Goal: Find specific page/section: Find specific page/section

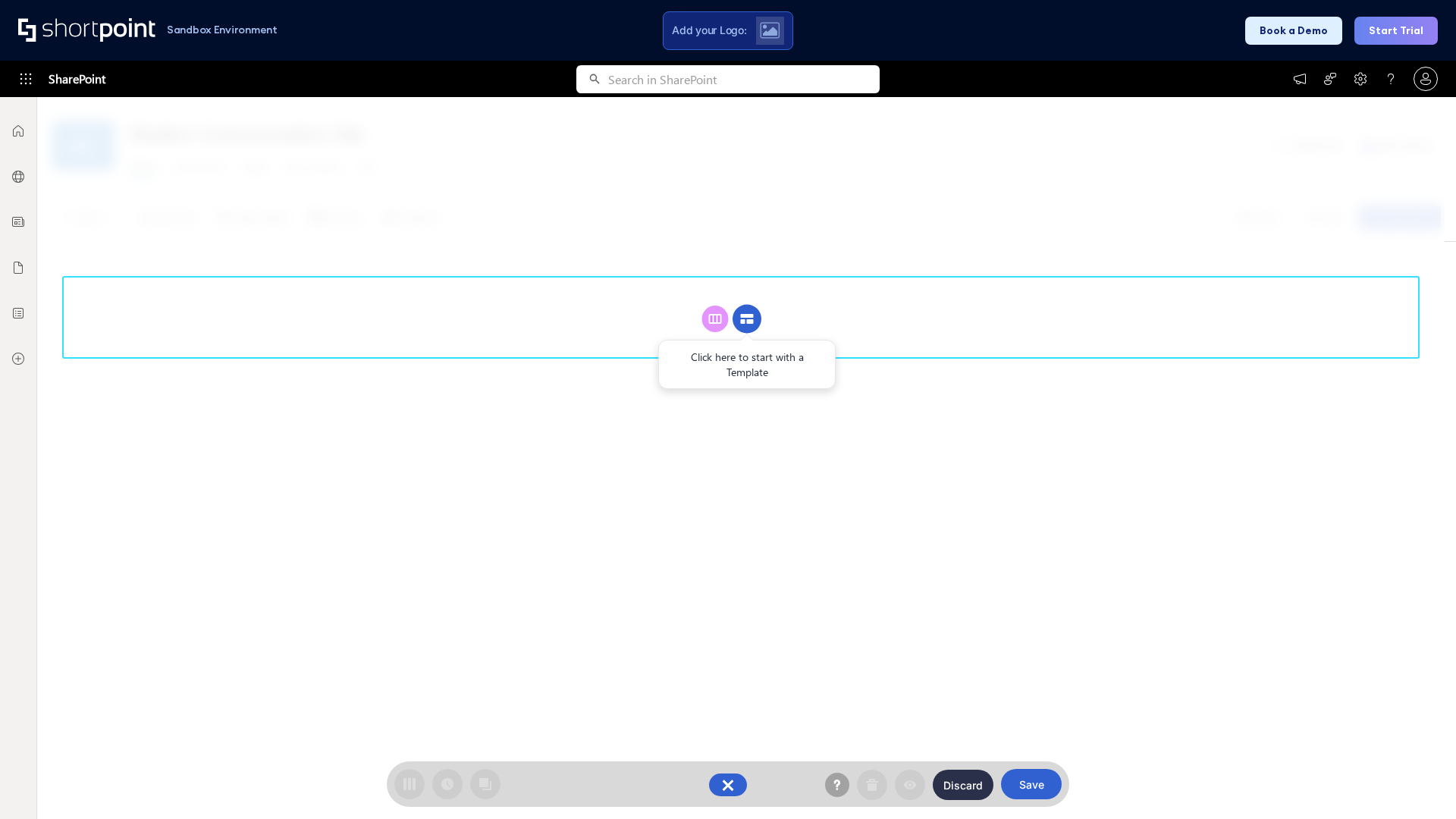
click at [747, 319] on circle at bounding box center [747, 319] width 29 height 29
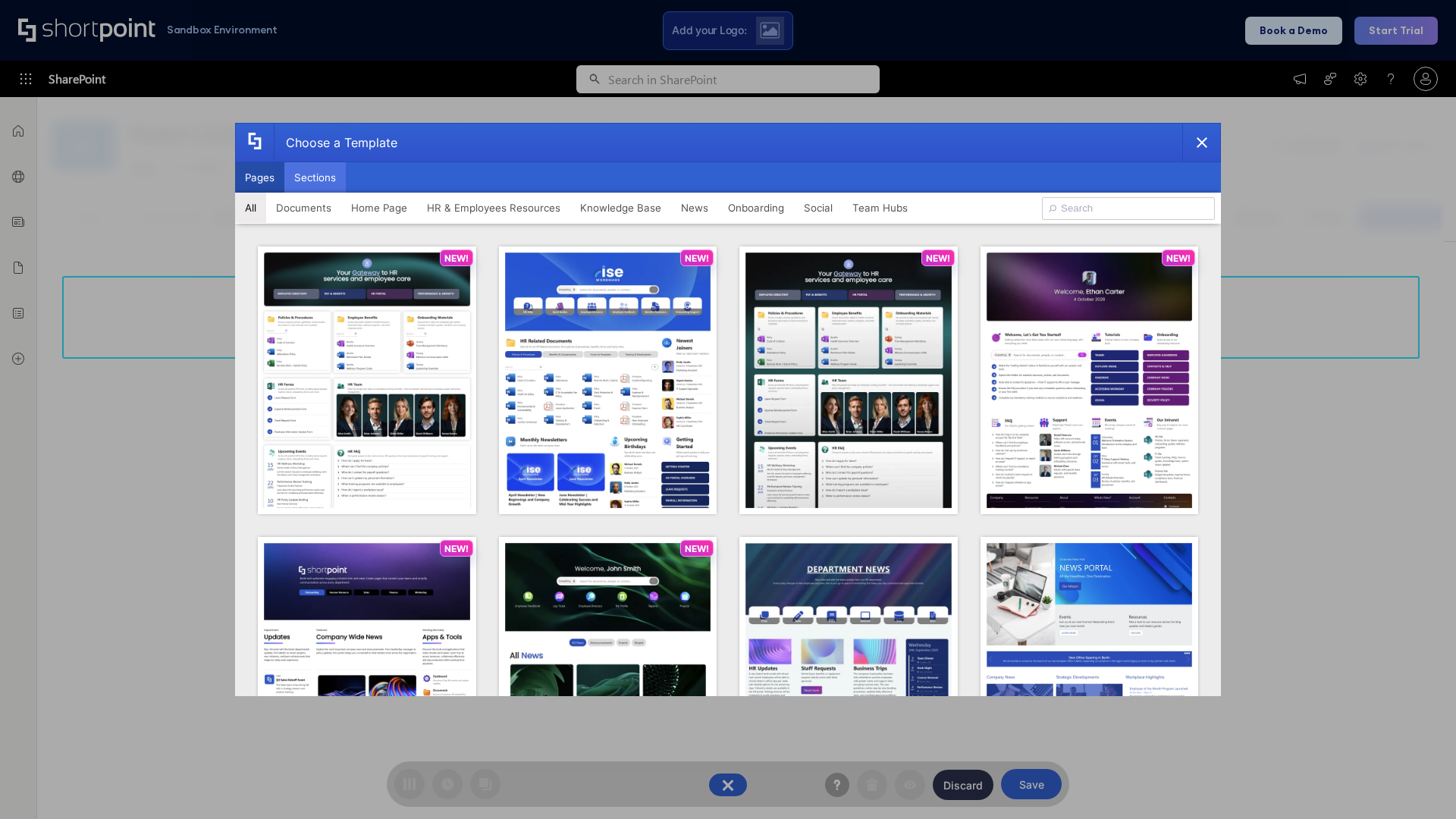
click at [314, 178] on button "Sections" at bounding box center [315, 177] width 62 height 30
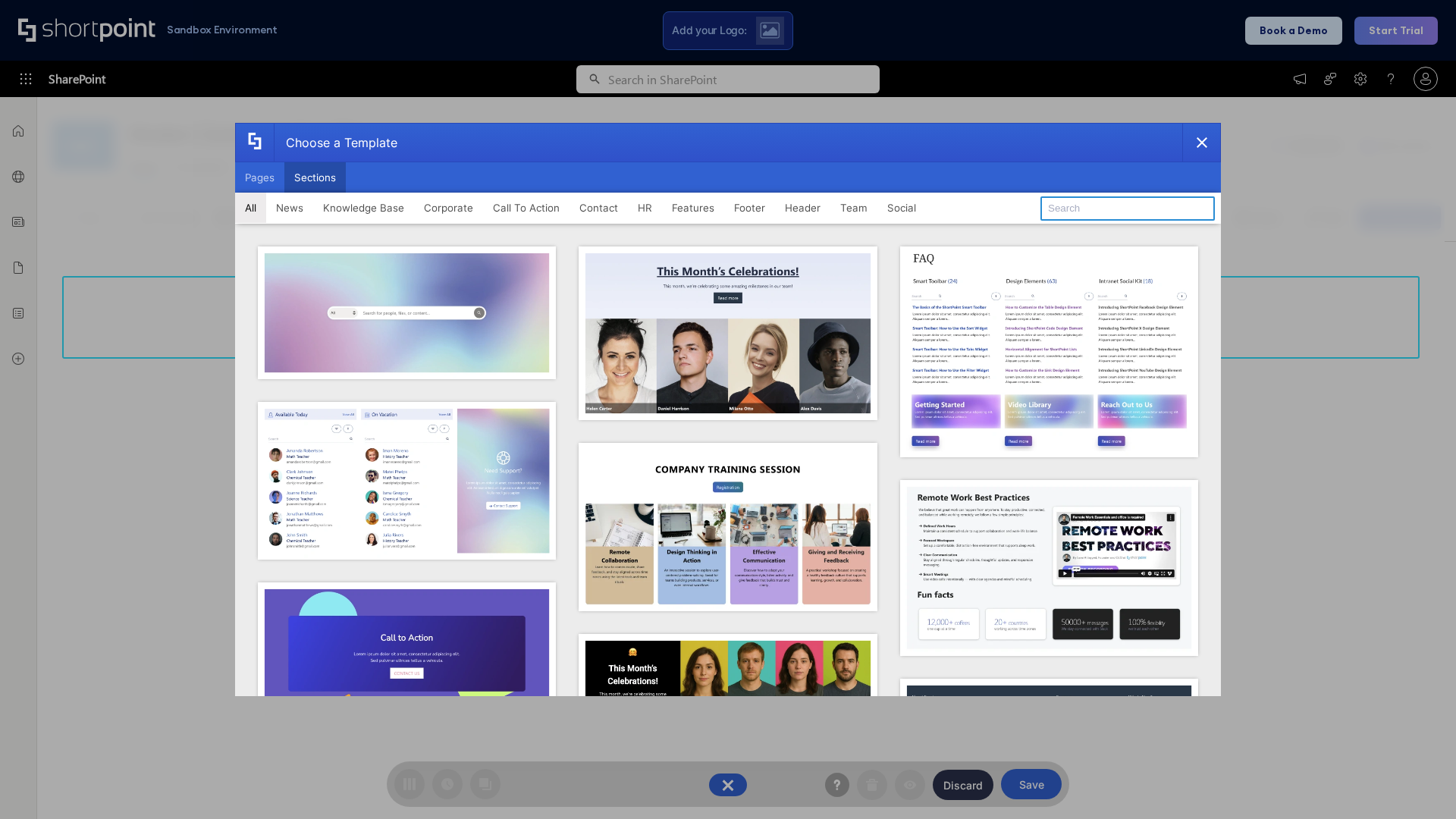
type input "FAQ 6"
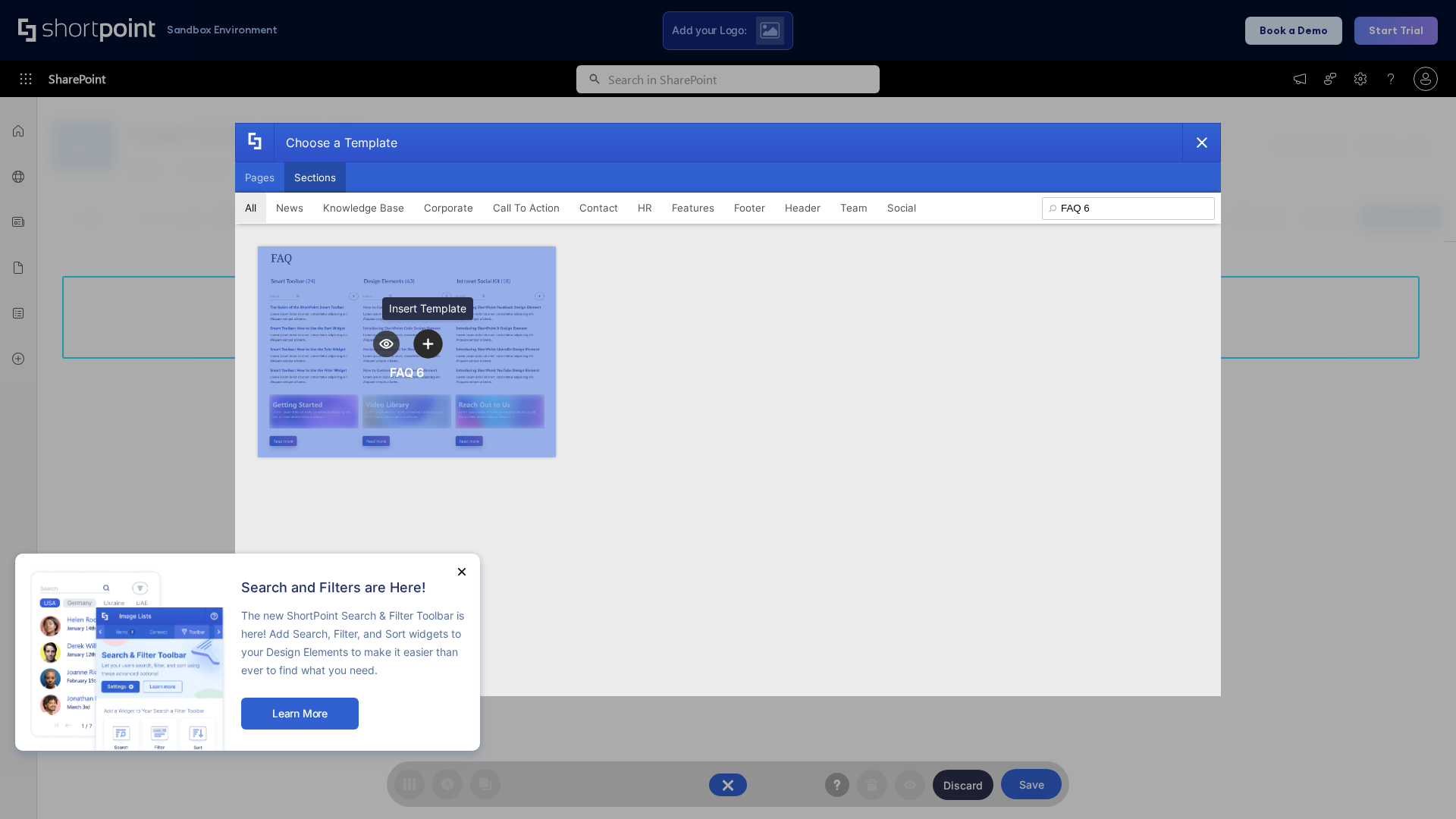
click at [428, 343] on icon "template selector" at bounding box center [427, 344] width 11 height 11
